Goal: Task Accomplishment & Management: Manage account settings

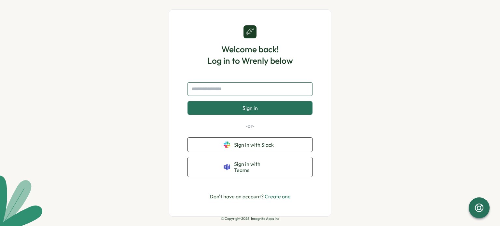
click at [242, 94] on input "text" at bounding box center [249, 89] width 125 height 14
click at [276, 195] on link "Create one" at bounding box center [277, 196] width 26 height 7
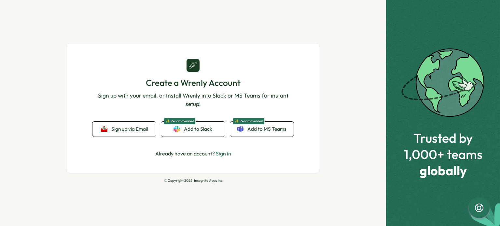
click at [224, 155] on link "Sign in" at bounding box center [223, 153] width 15 height 7
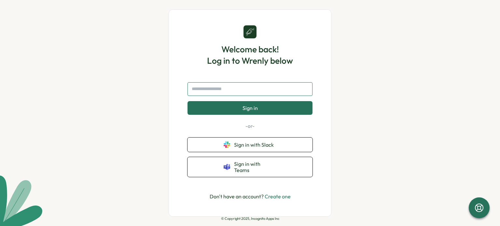
click at [212, 96] on input "text" at bounding box center [249, 89] width 125 height 14
click at [187, 101] on button "Sign in" at bounding box center [249, 108] width 125 height 14
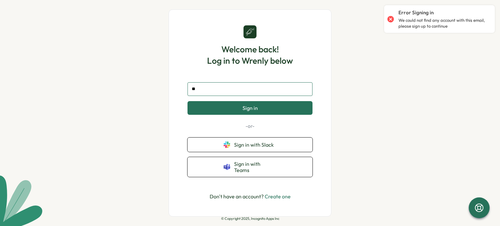
type input "*"
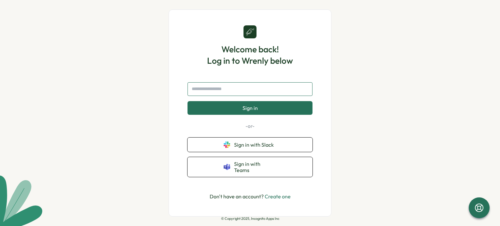
click at [217, 93] on input "text" at bounding box center [249, 89] width 125 height 14
click at [187, 101] on button "Sign in" at bounding box center [249, 108] width 125 height 14
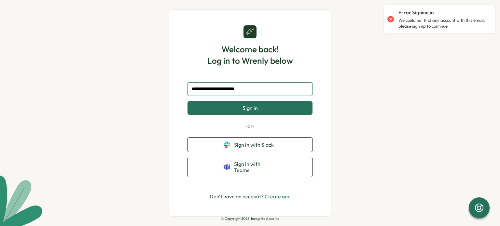
type input "**********"
click at [187, 101] on button "Sign in" at bounding box center [249, 108] width 125 height 14
